Goal: Task Accomplishment & Management: Manage account settings

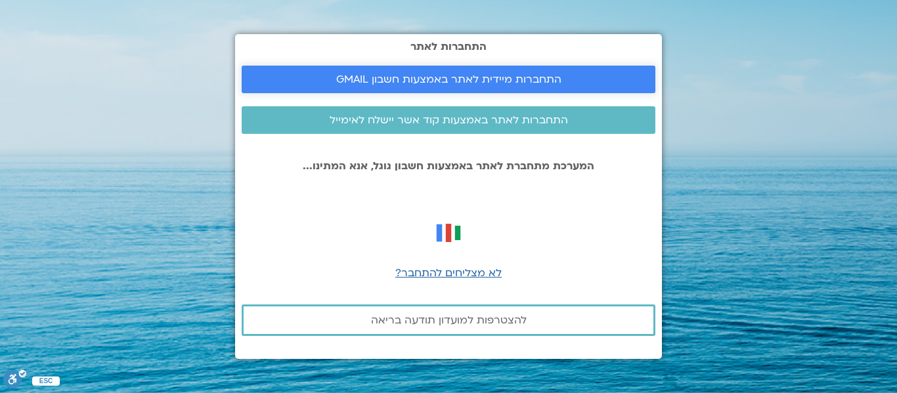
click at [505, 77] on span "התחברות מיידית לאתר באמצעות חשבון GMAIL" at bounding box center [448, 80] width 225 height 12
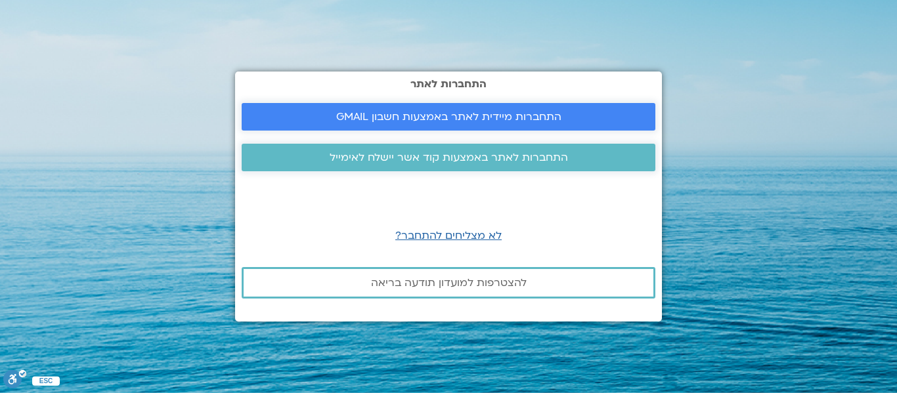
drag, startPoint x: 0, startPoint y: 0, endPoint x: 416, endPoint y: 109, distance: 430.4
click at [416, 109] on link "התחברות מיידית לאתר באמצעות חשבון GMAIL" at bounding box center [449, 117] width 414 height 28
click at [416, 144] on link "התחברות לאתר באמצעות קוד אשר יישלח לאימייל" at bounding box center [449, 158] width 414 height 28
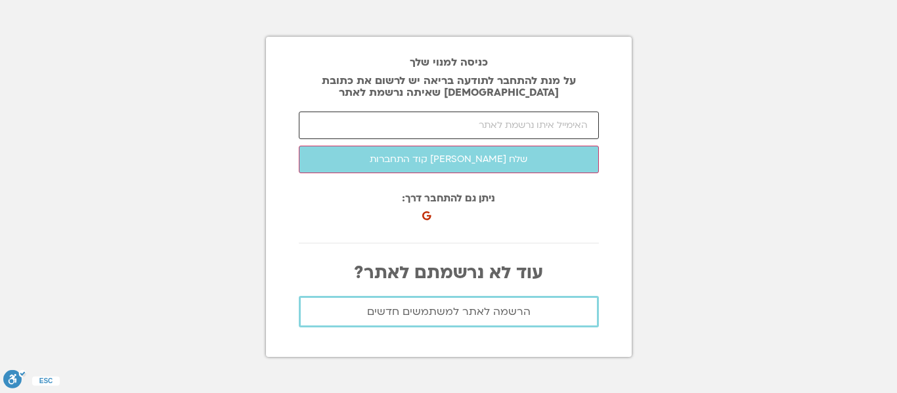
click at [479, 130] on input "email" at bounding box center [449, 126] width 300 height 28
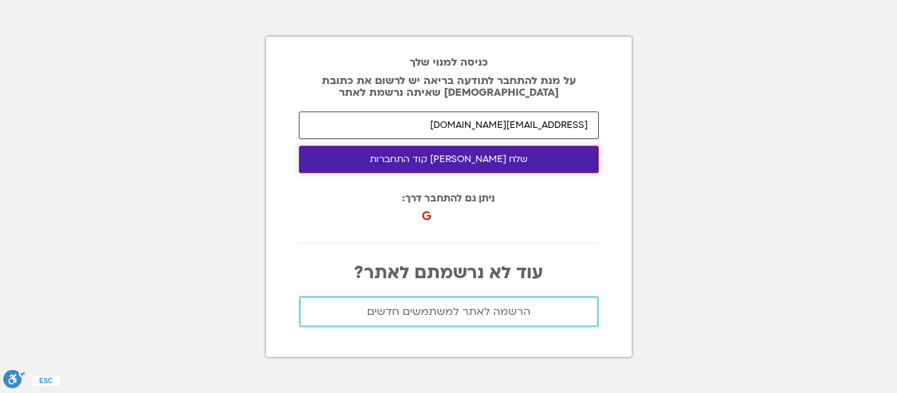
type input "[EMAIL_ADDRESS][DOMAIN_NAME]"
click at [510, 167] on button "שלח [PERSON_NAME] קוד התחברות" at bounding box center [449, 160] width 300 height 28
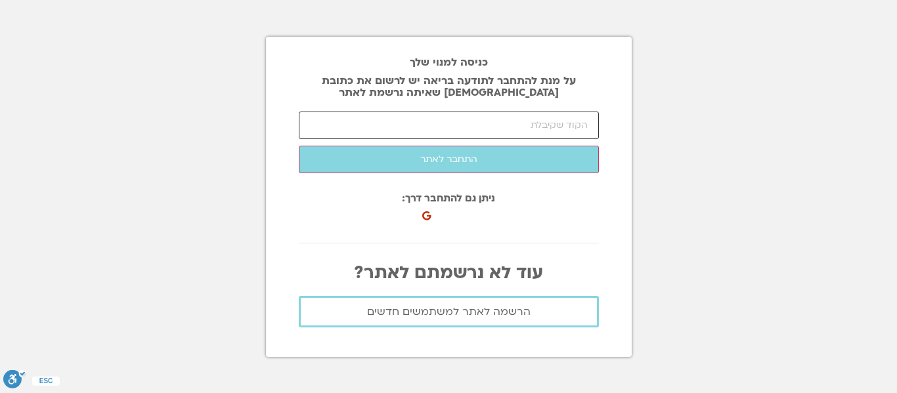
click at [500, 122] on input "number" at bounding box center [449, 126] width 300 height 28
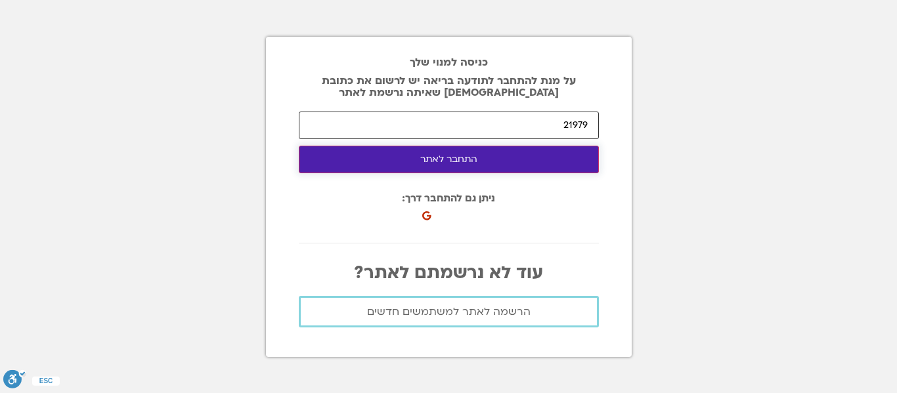
type input "21979"
click at [495, 162] on button "התחבר לאתר" at bounding box center [449, 160] width 300 height 28
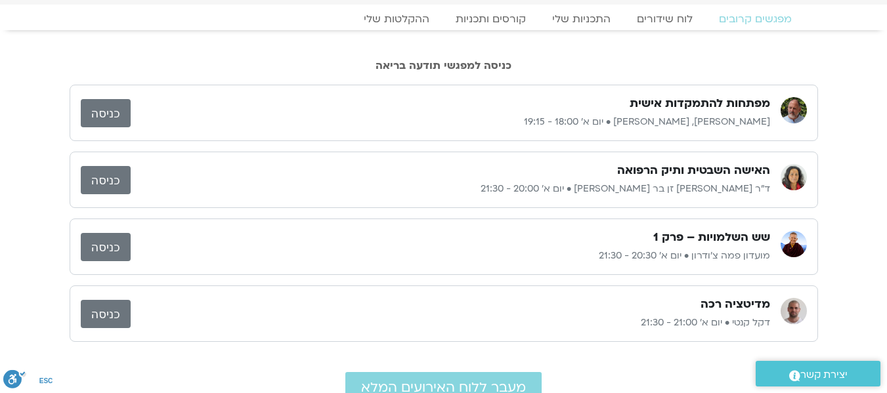
scroll to position [66, 0]
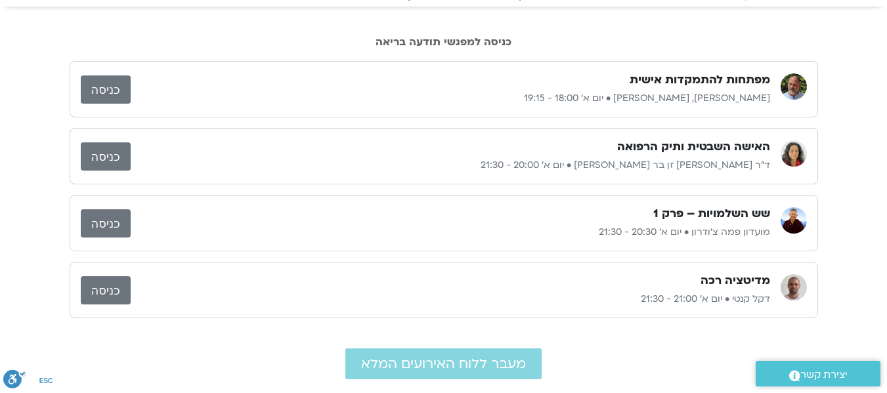
click at [96, 83] on link "כניסה" at bounding box center [106, 90] width 50 height 28
